Goal: Information Seeking & Learning: Learn about a topic

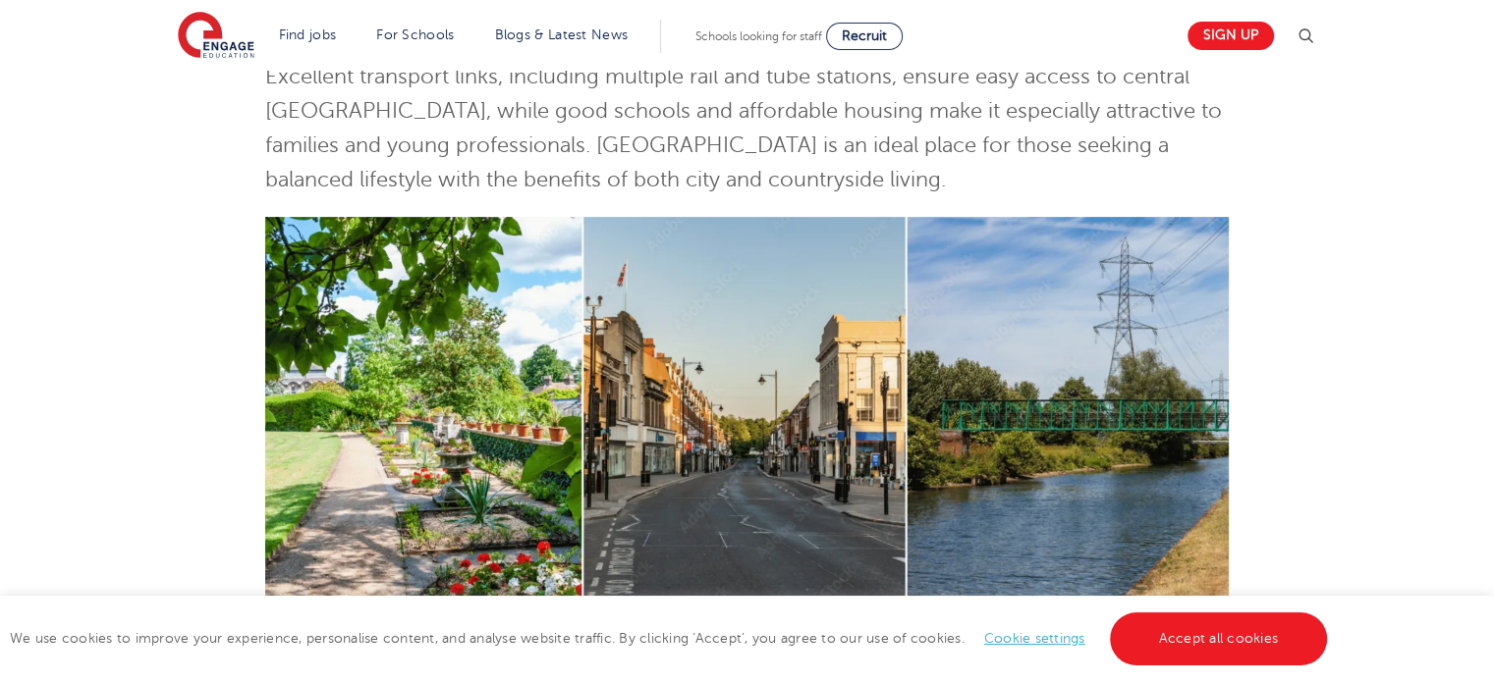
scroll to position [691, 0]
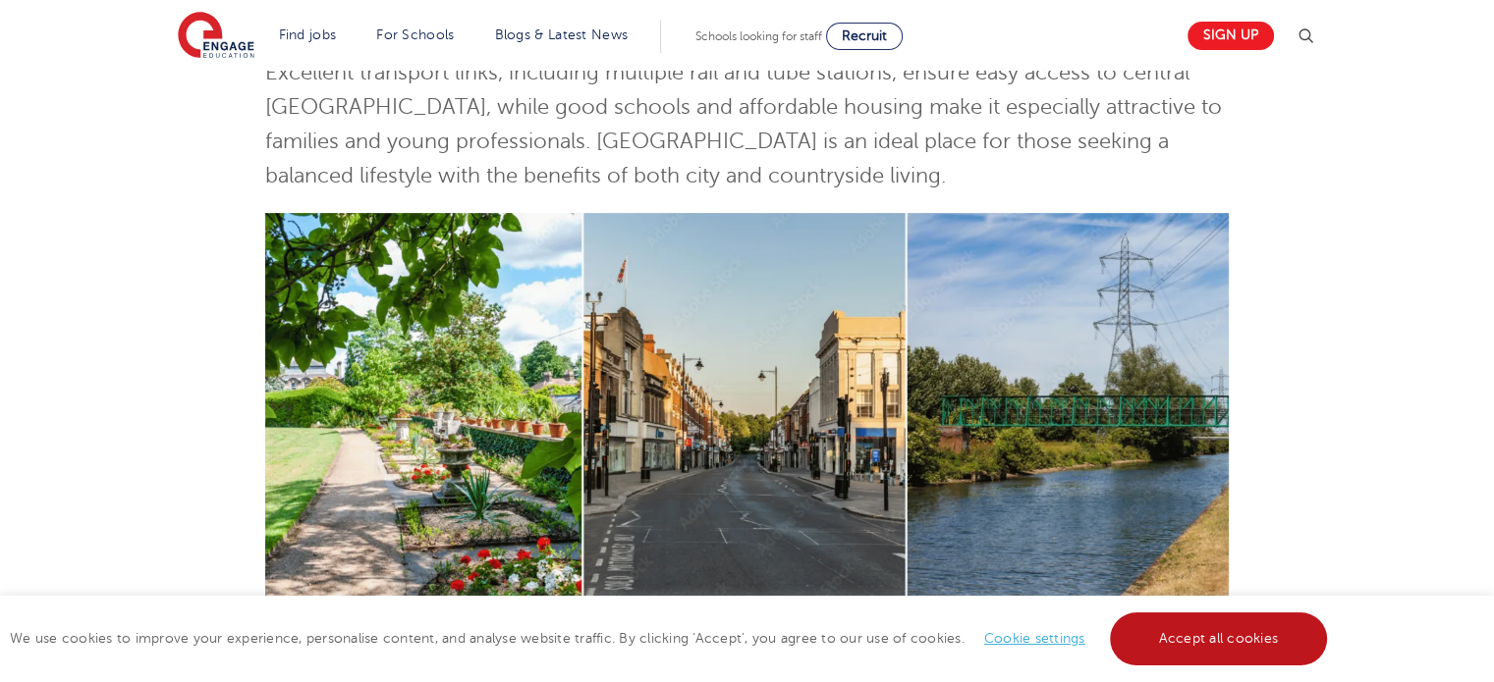
click at [1174, 628] on link "Accept all cookies" at bounding box center [1219, 639] width 218 height 53
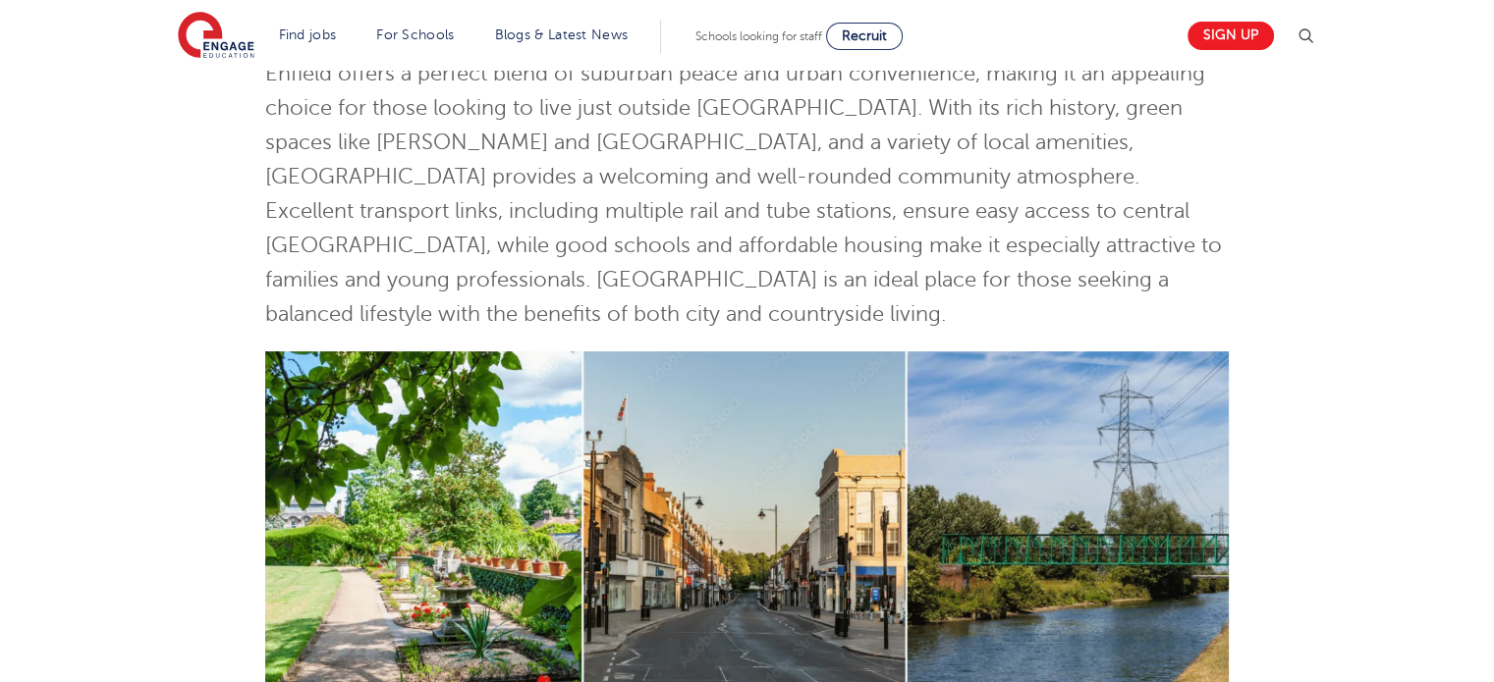
scroll to position [0, 0]
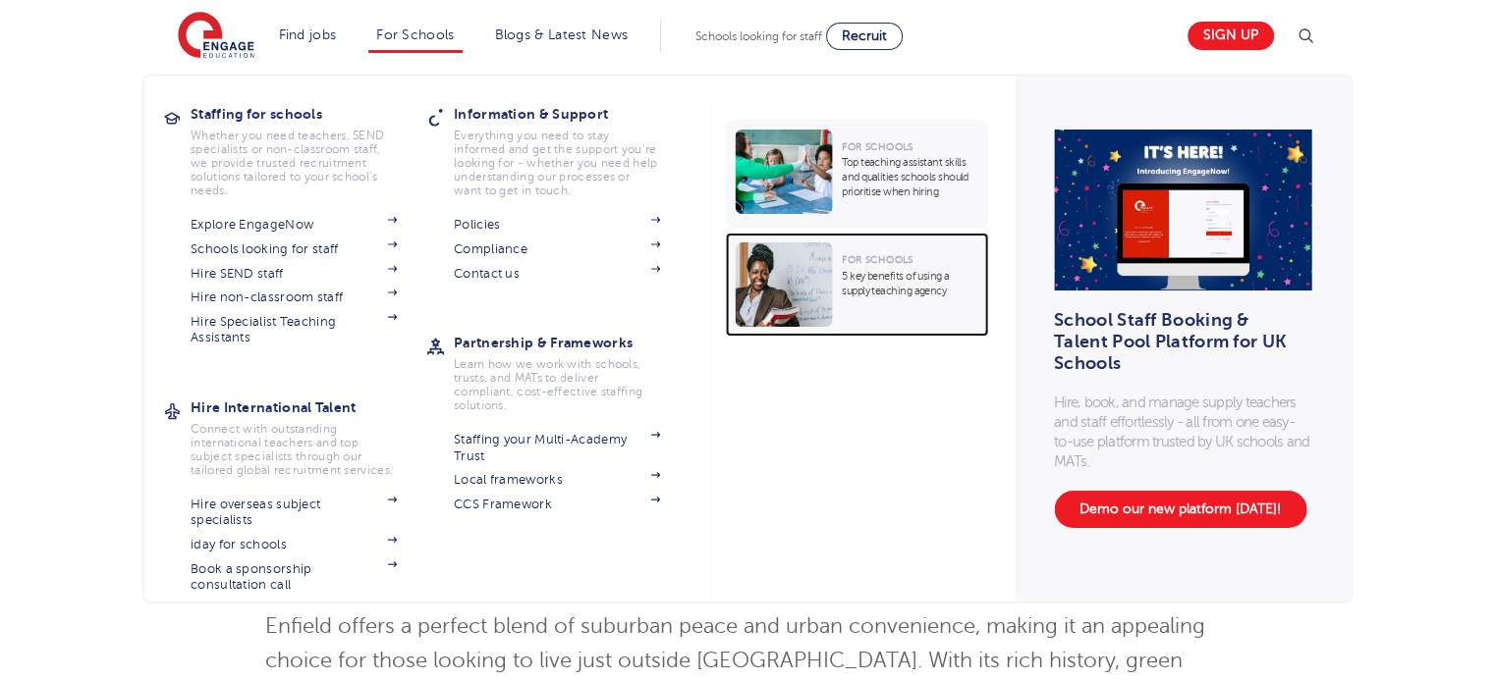
click at [888, 283] on p "5 key benefits of using a supply teaching agency" at bounding box center [910, 283] width 136 height 29
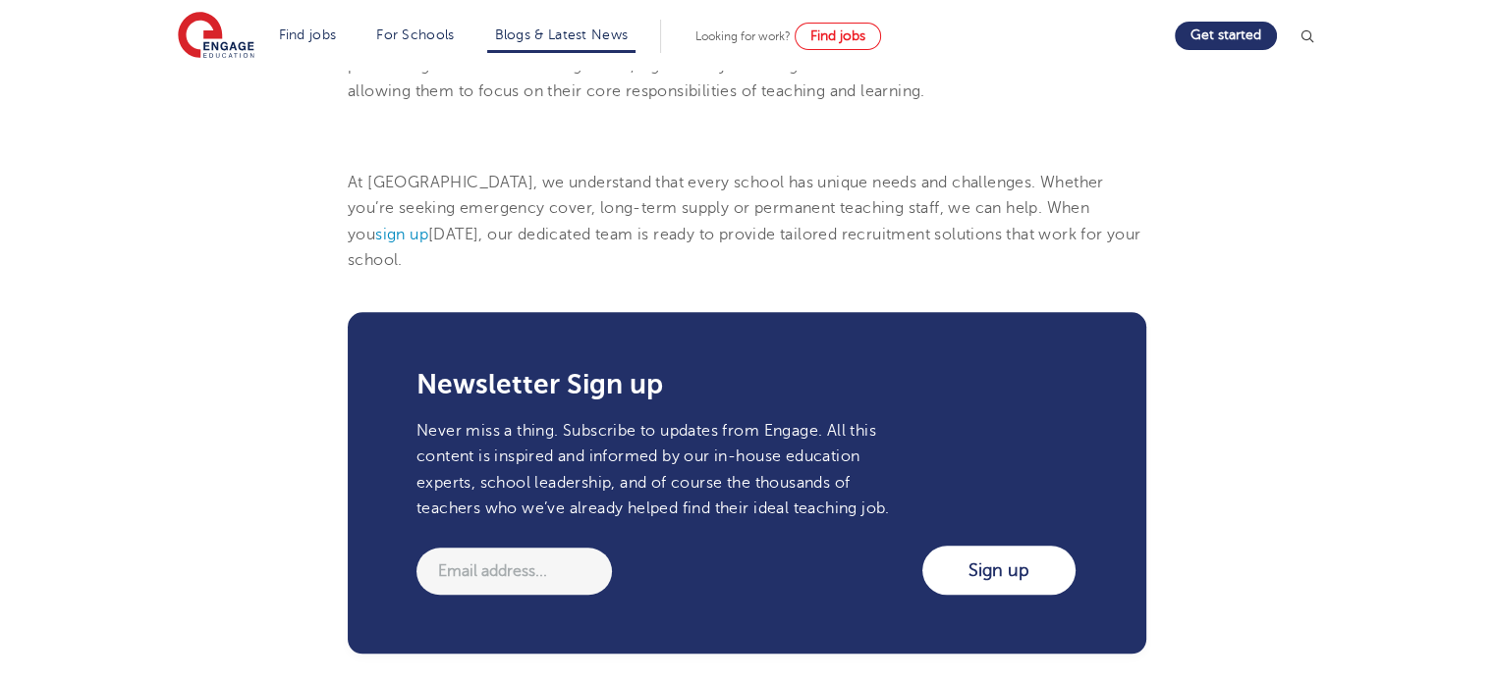
scroll to position [2011, 0]
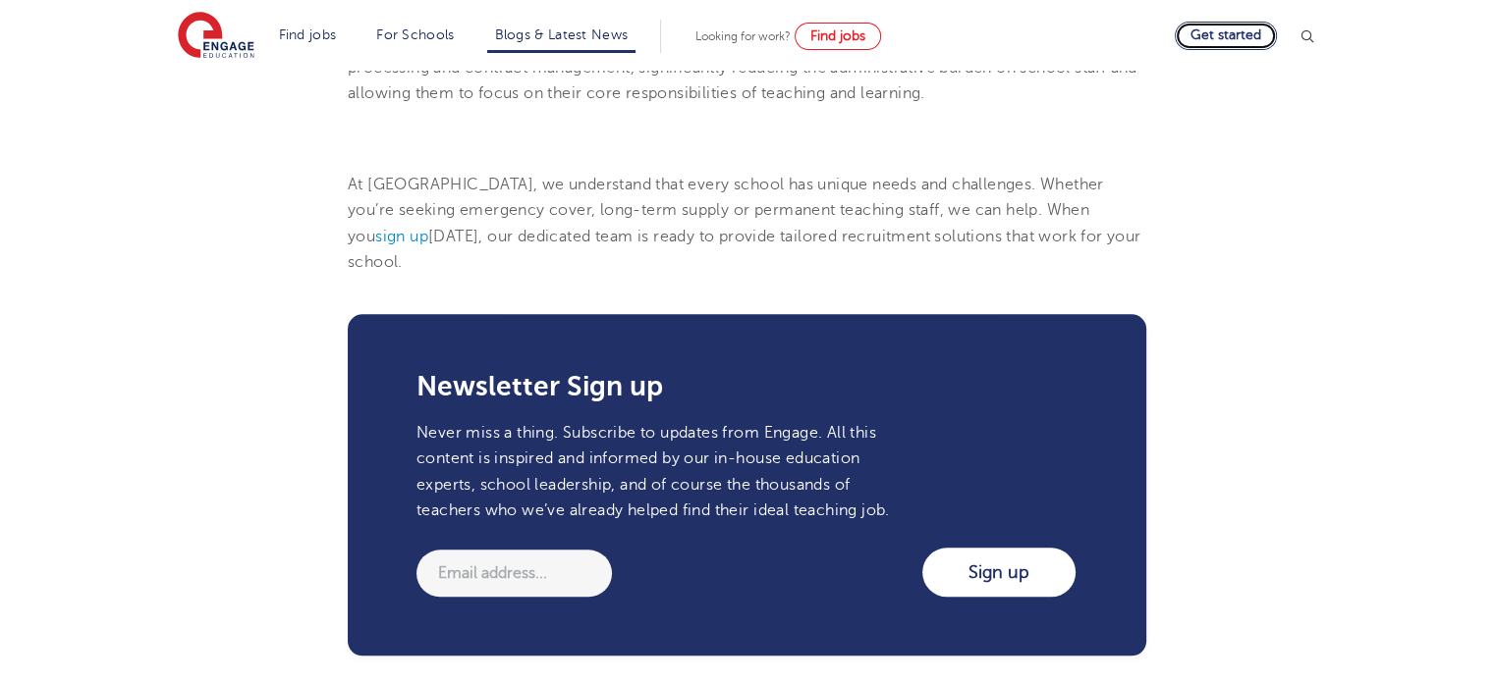
click at [1219, 35] on link "Get started" at bounding box center [1225, 36] width 102 height 28
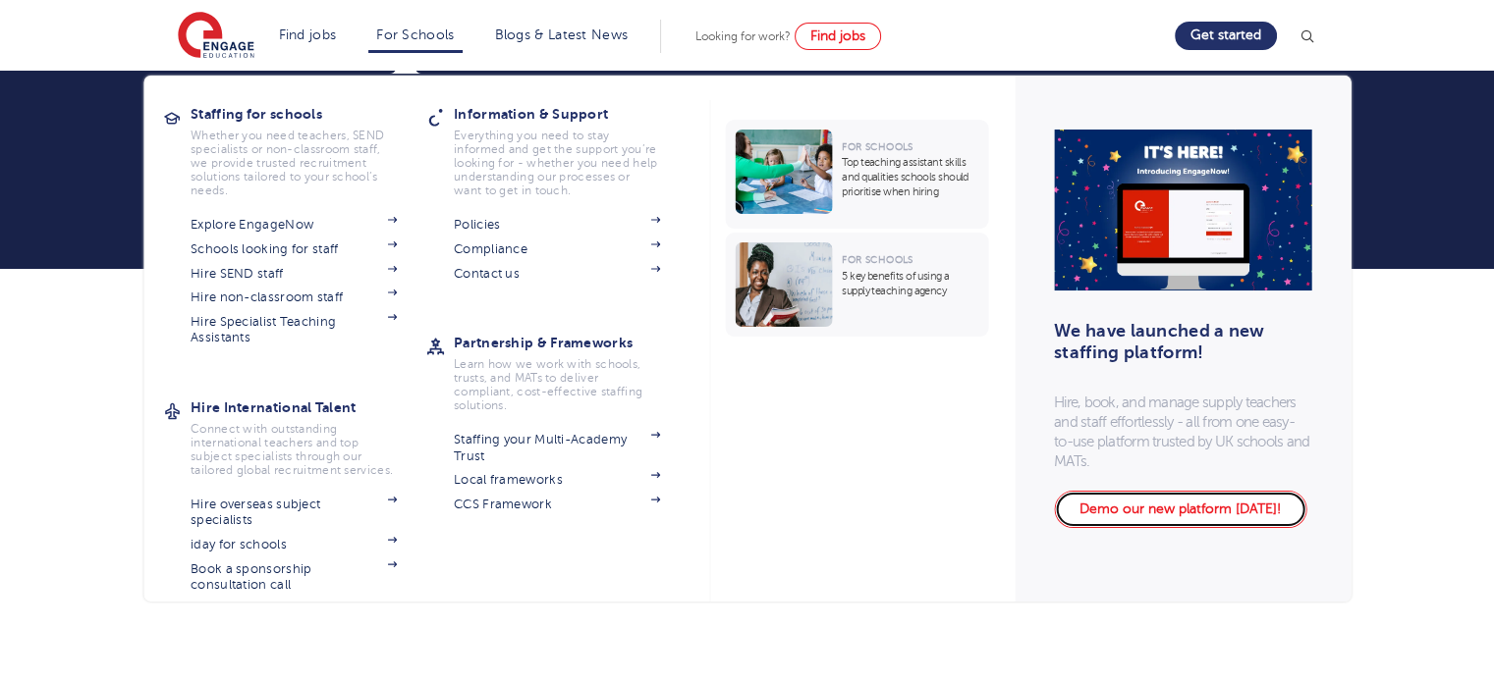
click at [1166, 506] on link "Demo our new platform [DATE]!" at bounding box center [1180, 509] width 252 height 37
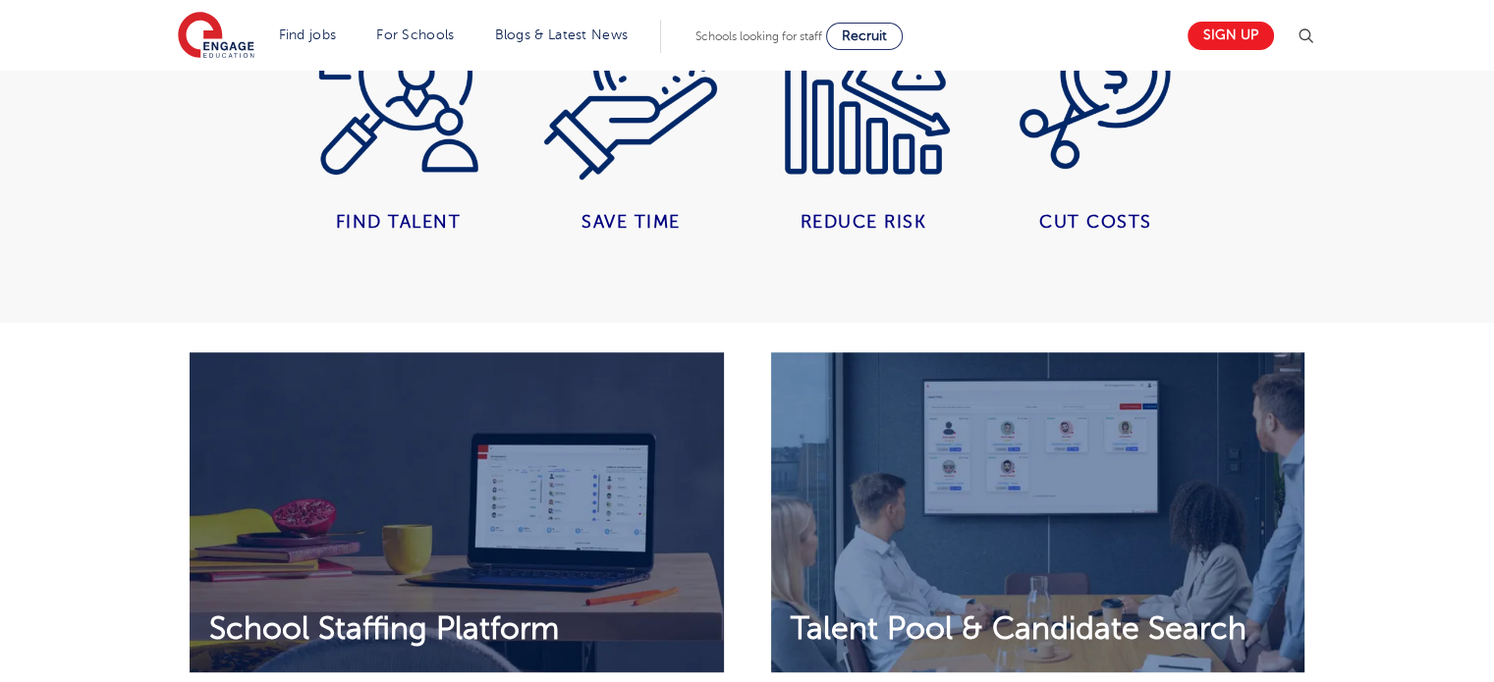
scroll to position [1204, 0]
